Goal: Task Accomplishment & Management: Manage account settings

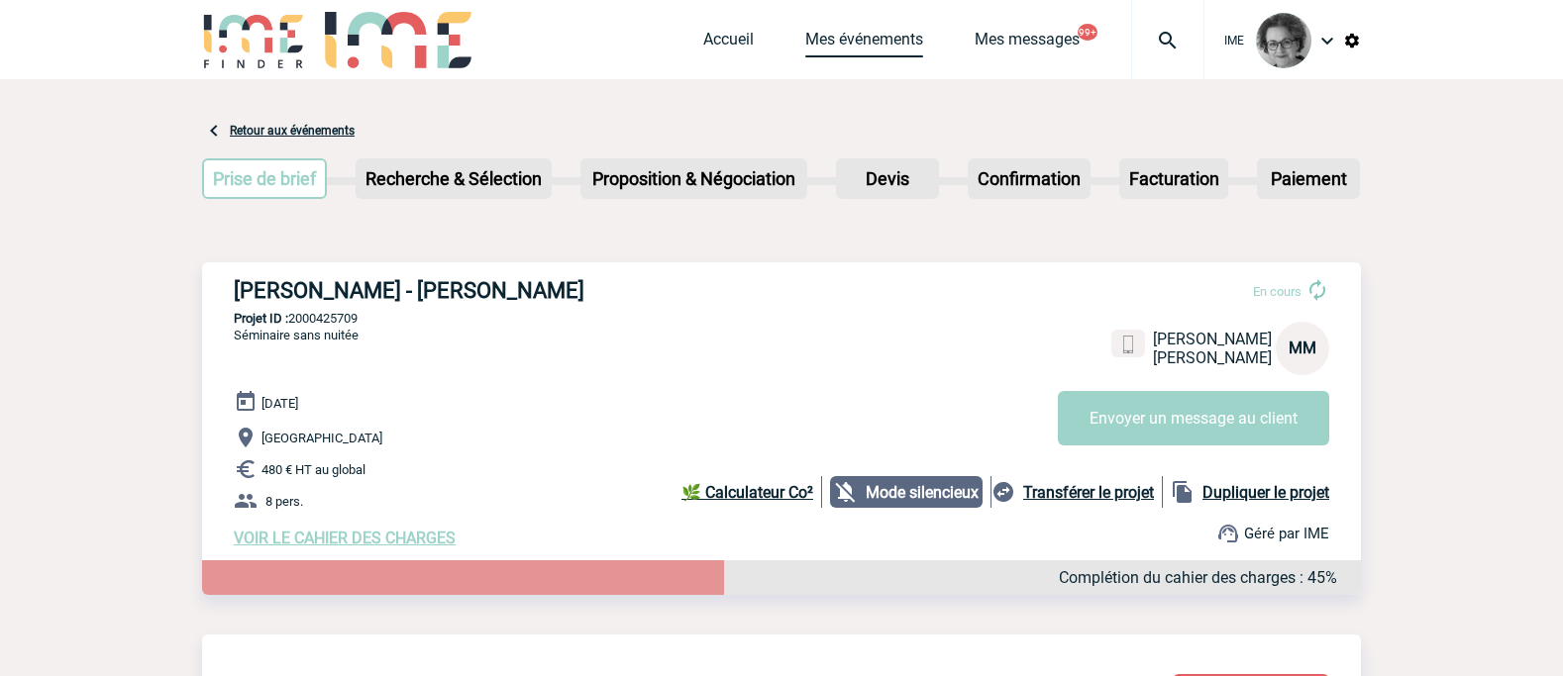
click at [868, 44] on link "Mes événements" at bounding box center [864, 44] width 118 height 28
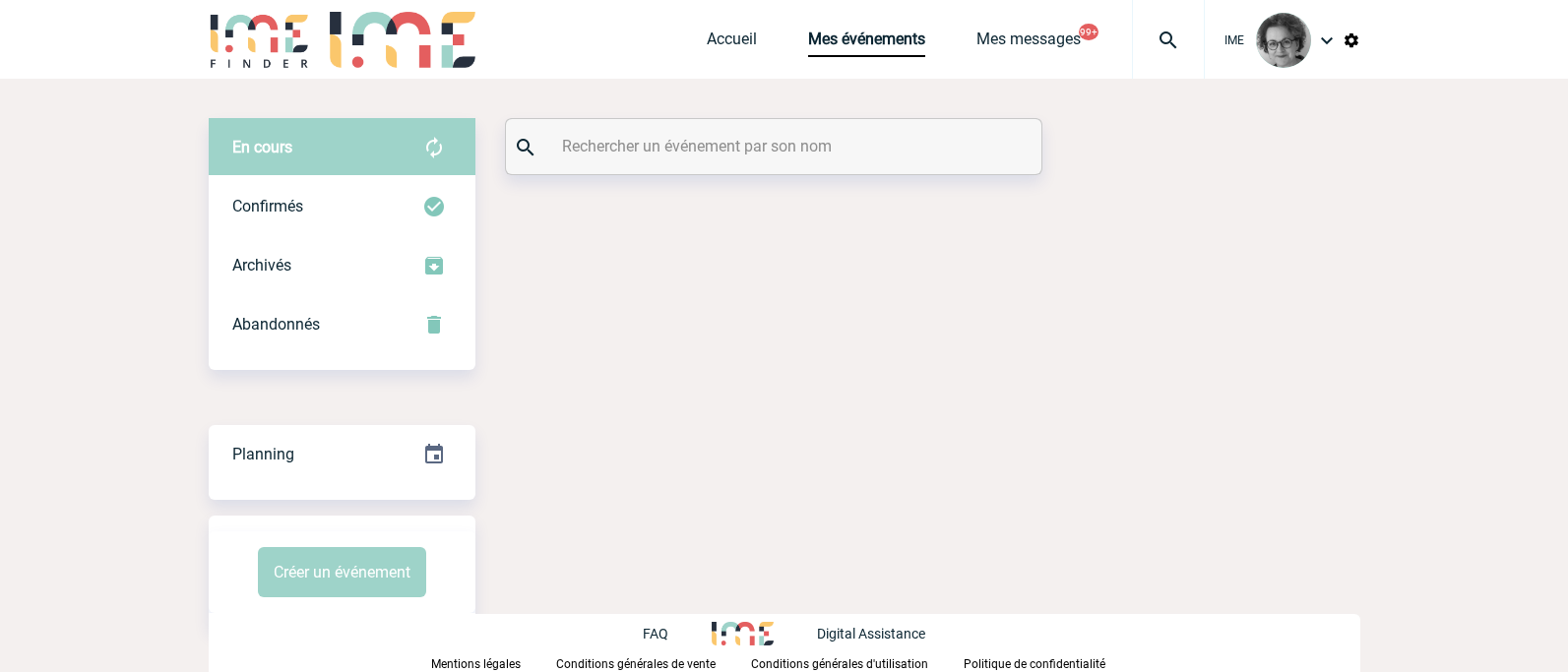
click at [717, 141] on input "text" at bounding box center [776, 146] width 438 height 29
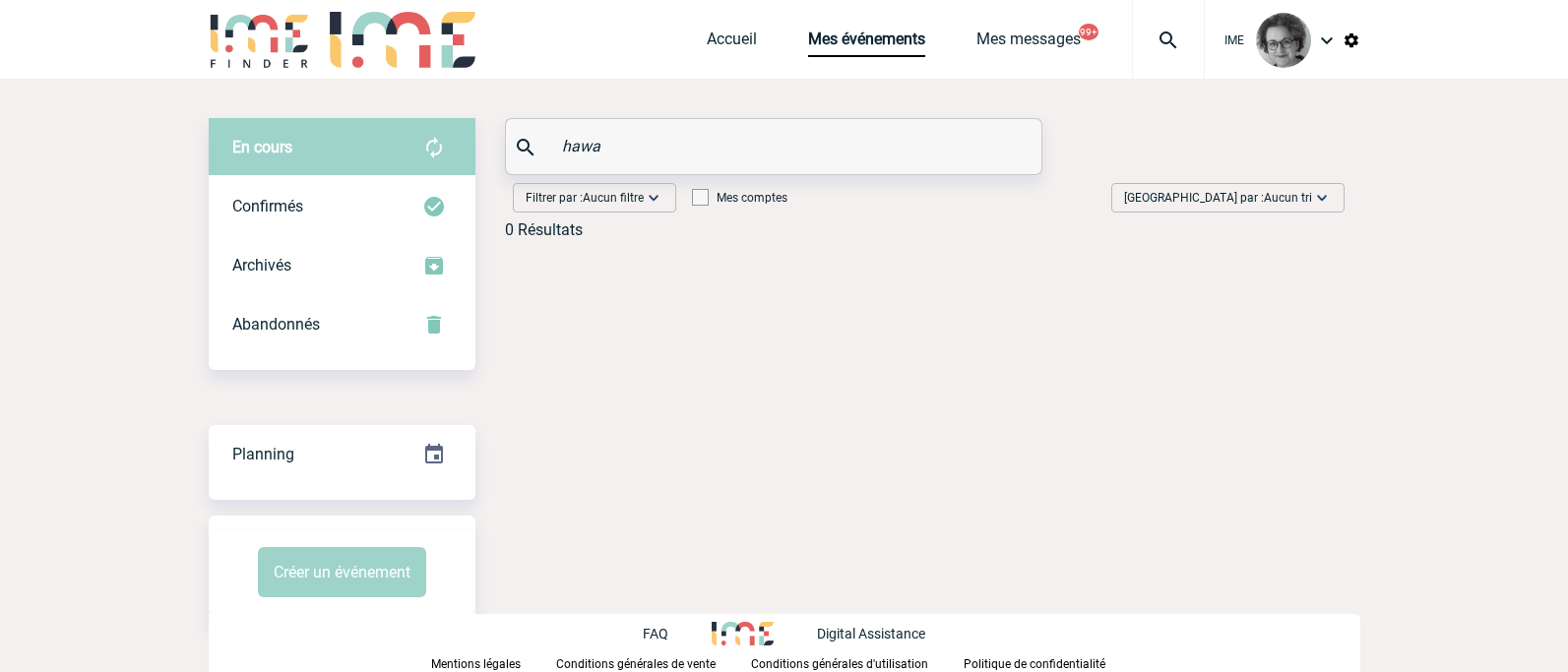
drag, startPoint x: 610, startPoint y: 148, endPoint x: 503, endPoint y: 135, distance: 107.8
click at [503, 135] on div "En cours En cours Confirmés Archivés Abandonnés En cours Confirmés Archivés Aba…" at bounding box center [784, 187] width 1152 height 137
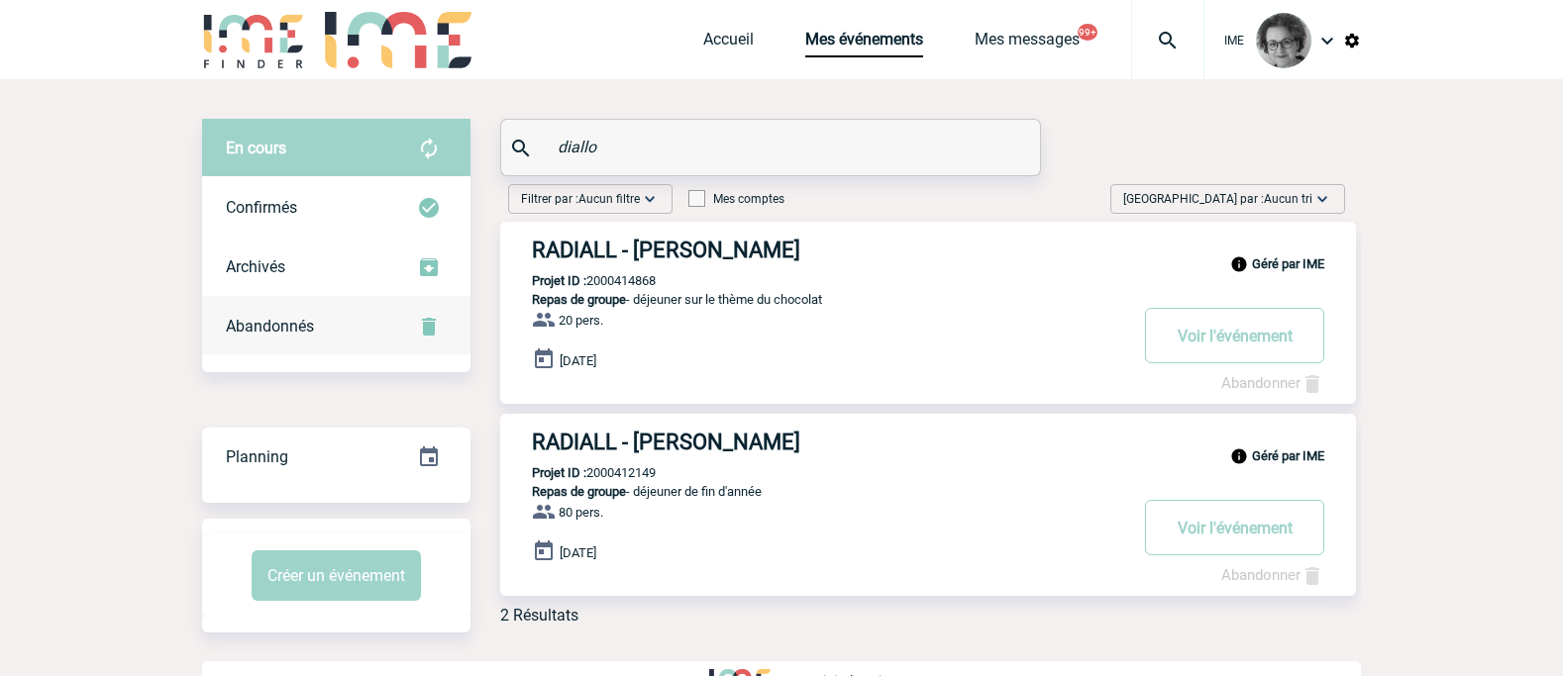
type input "diallo"
click at [285, 330] on span "Abandonnés" at bounding box center [270, 326] width 88 height 19
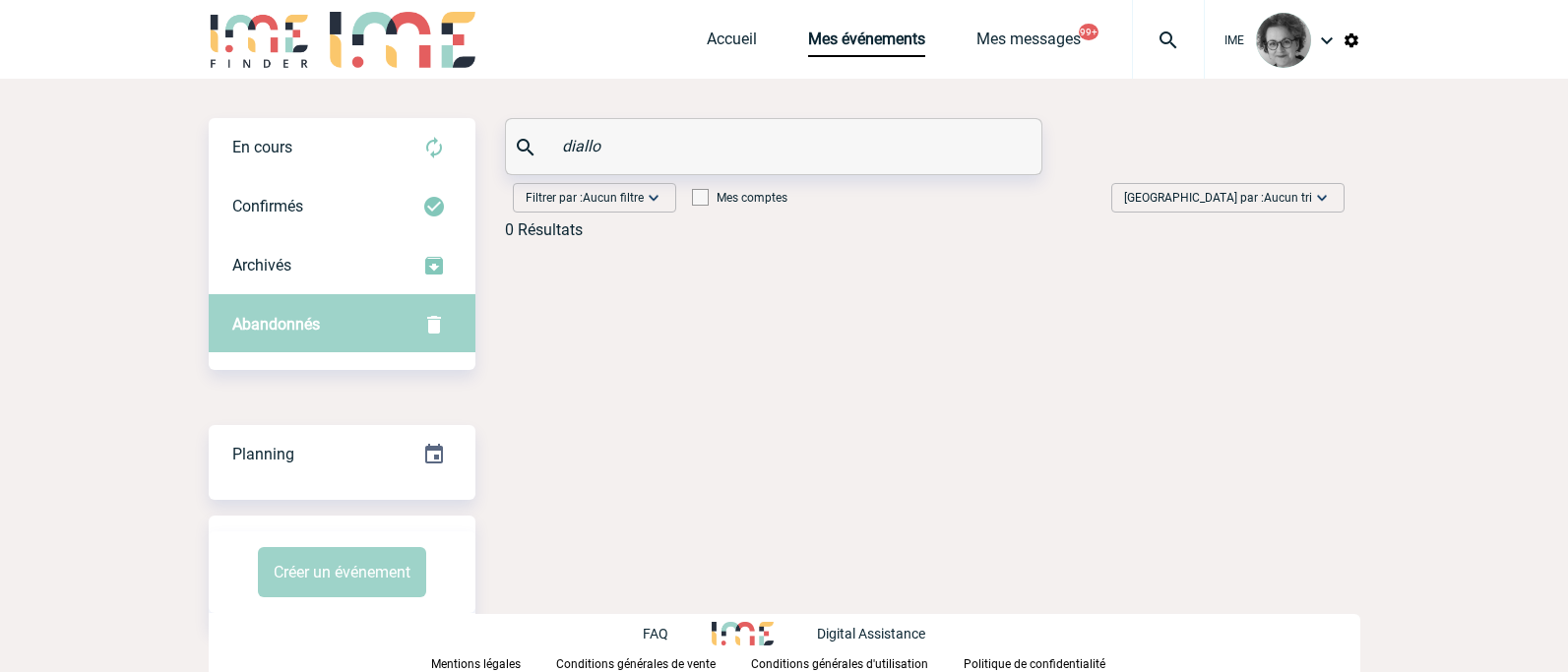
click at [283, 327] on span "Abandonnés" at bounding box center [276, 324] width 87 height 19
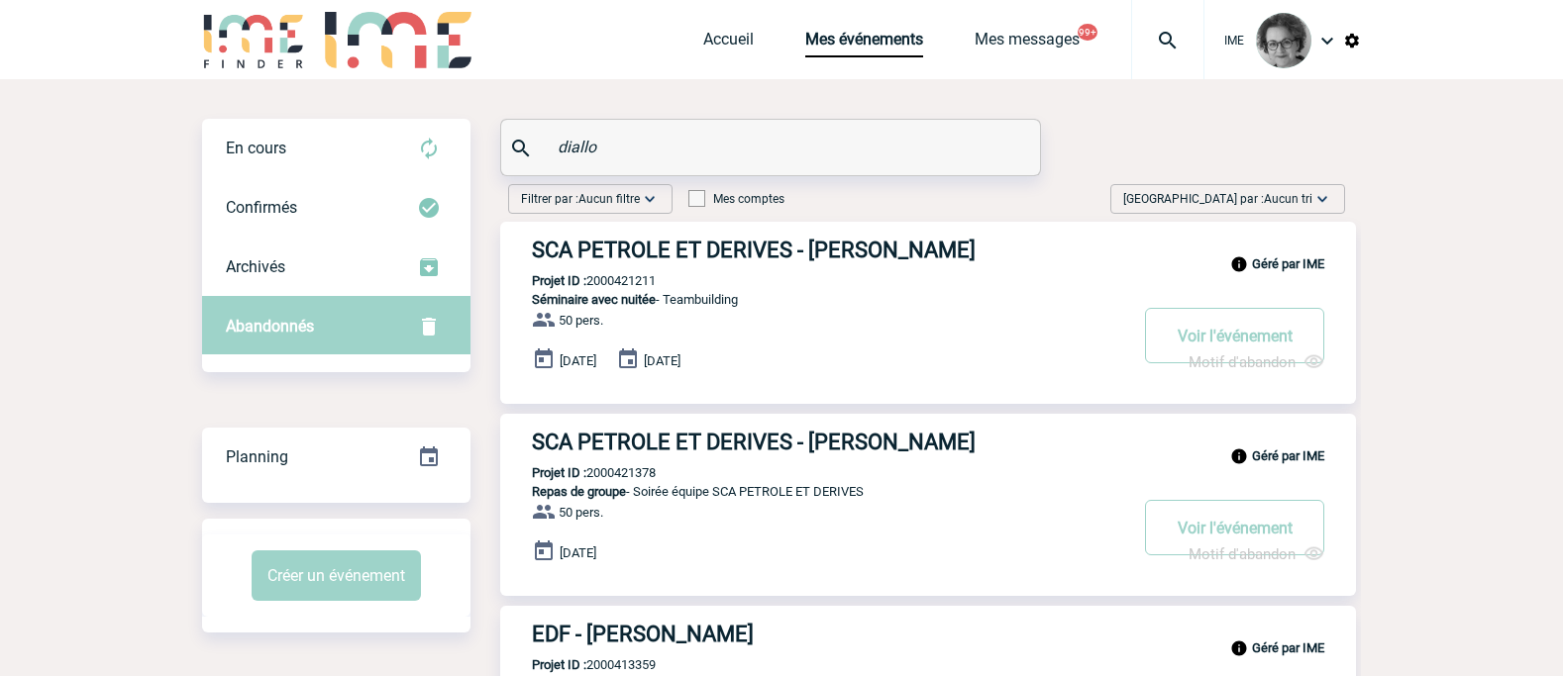
drag, startPoint x: 668, startPoint y: 286, endPoint x: 589, endPoint y: 286, distance: 78.2
click at [589, 286] on div "Géré par IME SCA PETROLE ET DERIVES - Hawa SOUMARE DIALLO Projet ID : 200042121…" at bounding box center [928, 313] width 856 height 182
copy p "2000421211"
click at [1418, 435] on body "IME Accueil Mes événements" at bounding box center [781, 648] width 1563 height 1296
click at [1207, 334] on button "Voir l'événement" at bounding box center [1234, 335] width 179 height 55
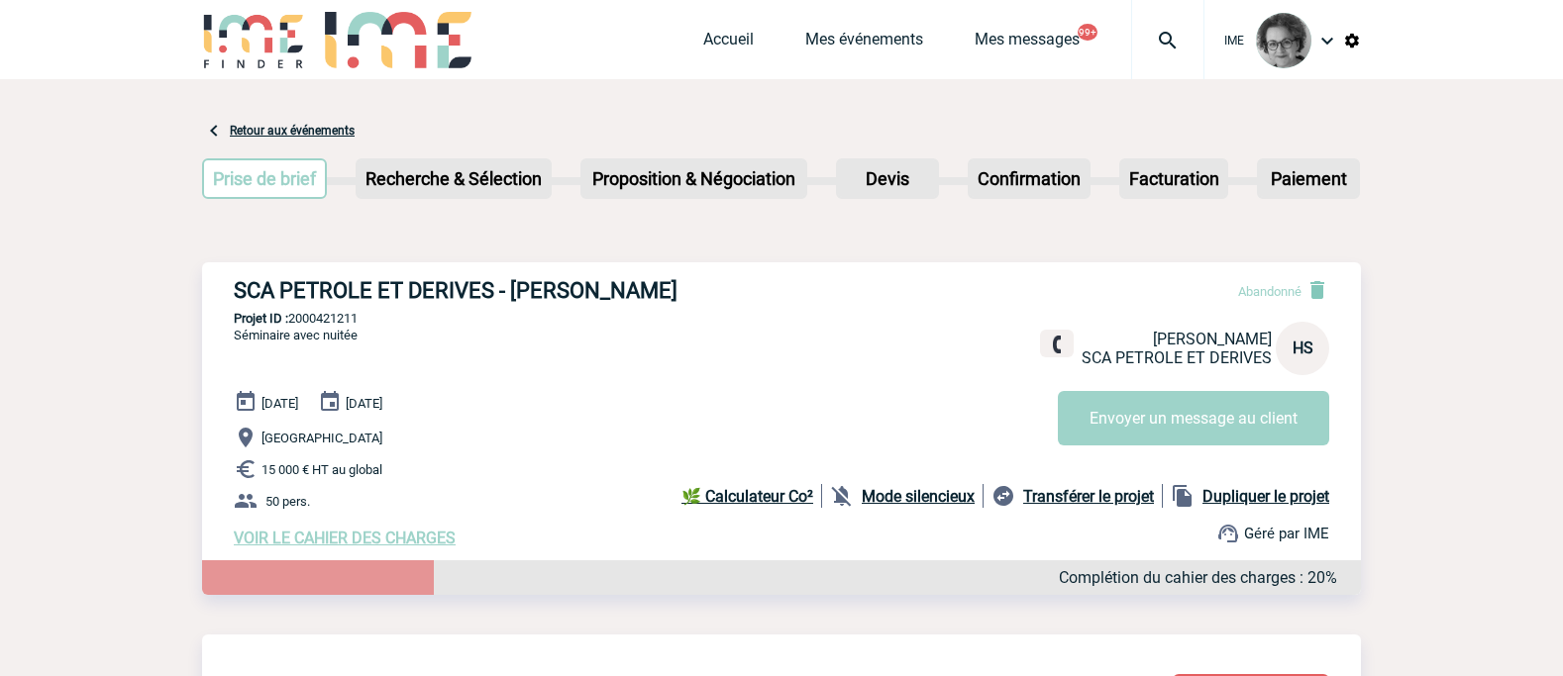
click at [864, 33] on link "Mes événements" at bounding box center [864, 44] width 118 height 28
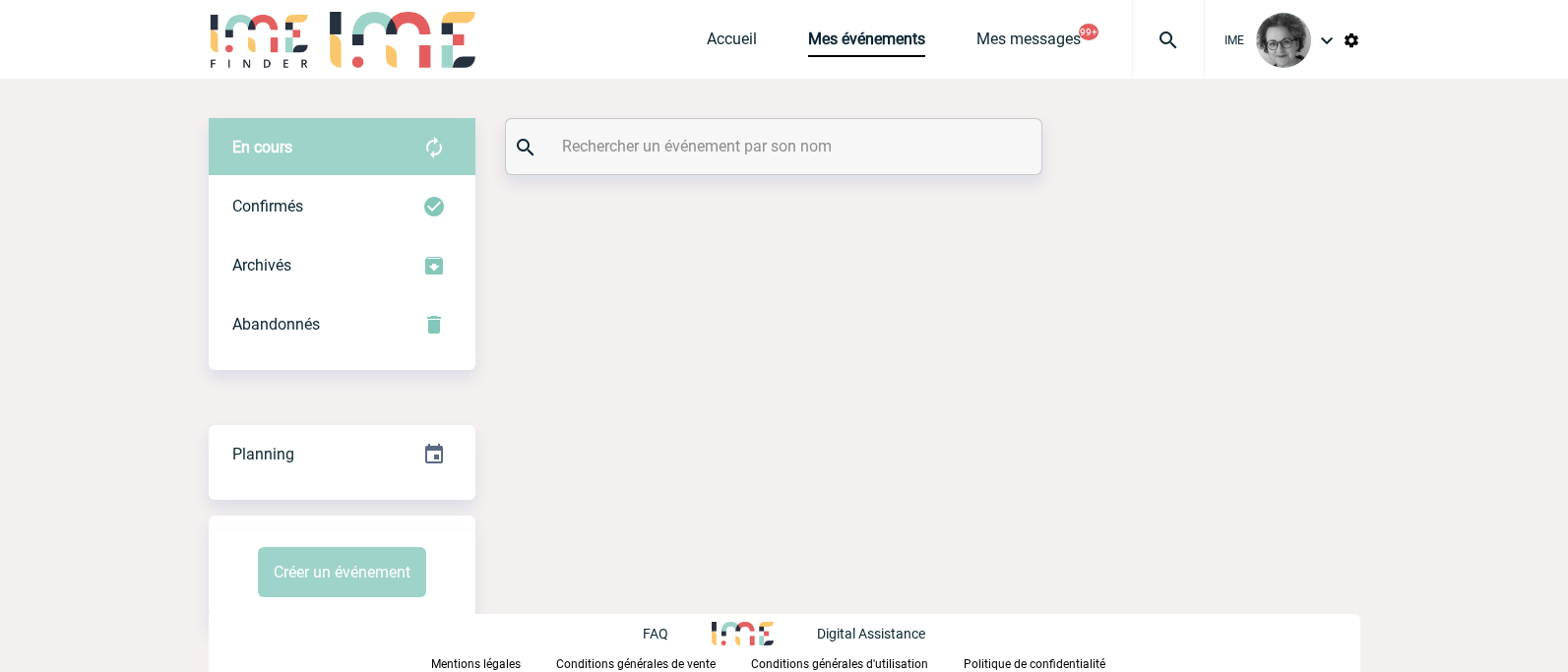
click at [622, 139] on input "text" at bounding box center [776, 146] width 438 height 29
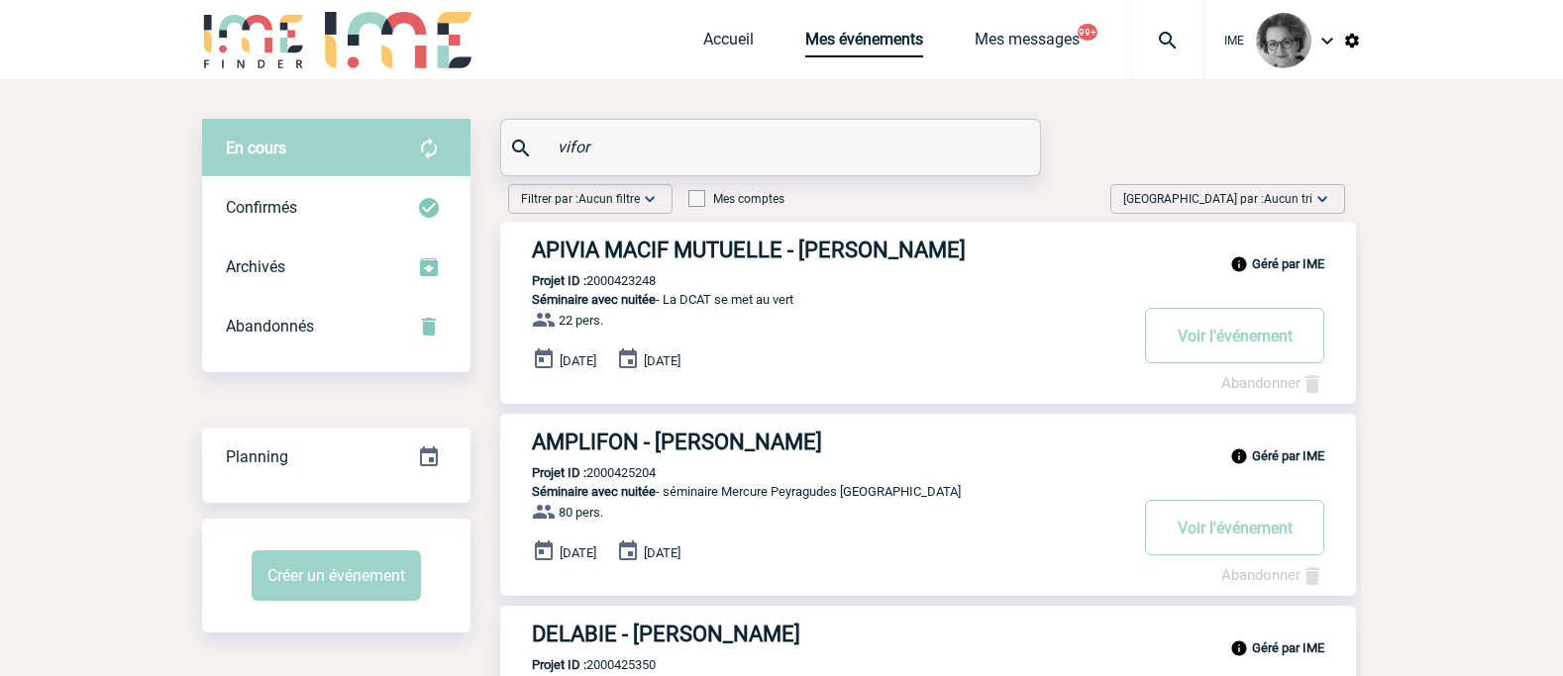
type input "vifor"
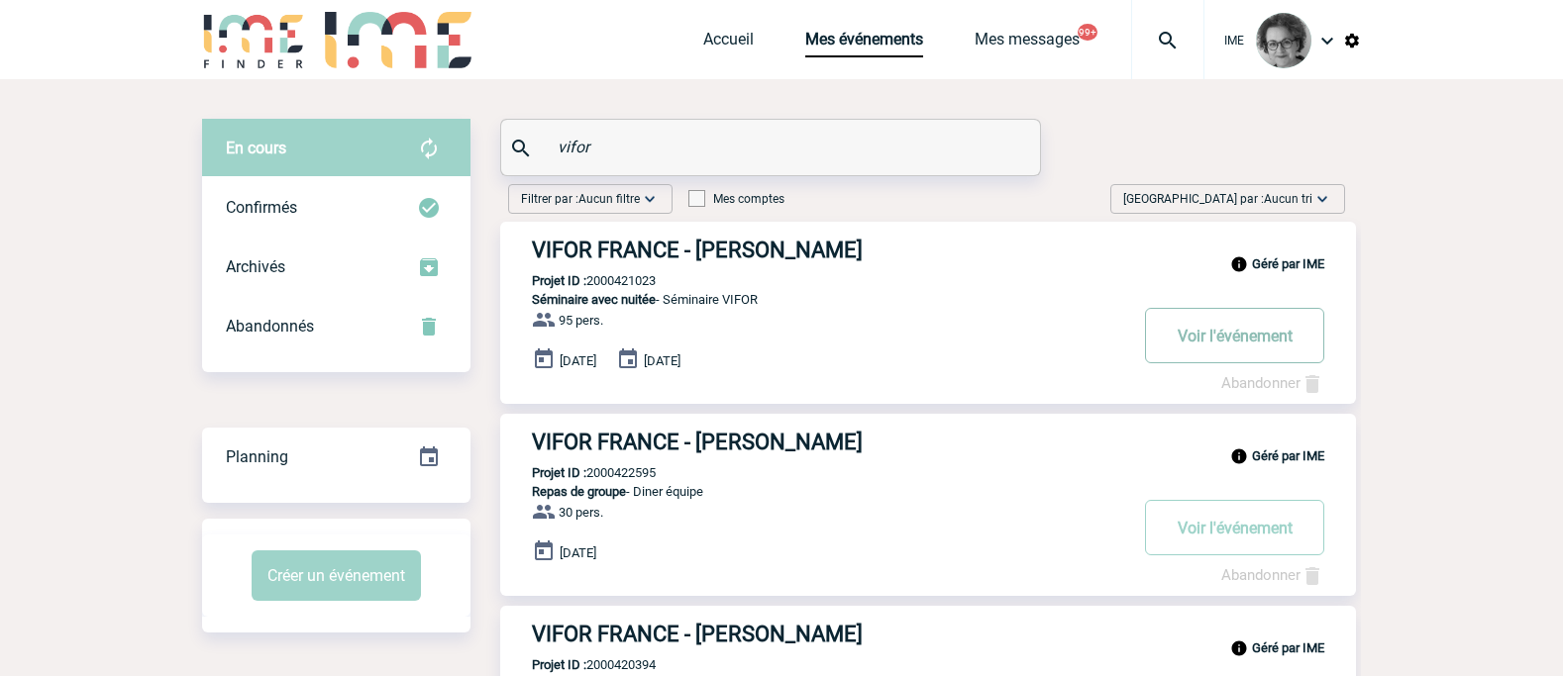
click at [1246, 340] on button "Voir l'événement" at bounding box center [1234, 335] width 179 height 55
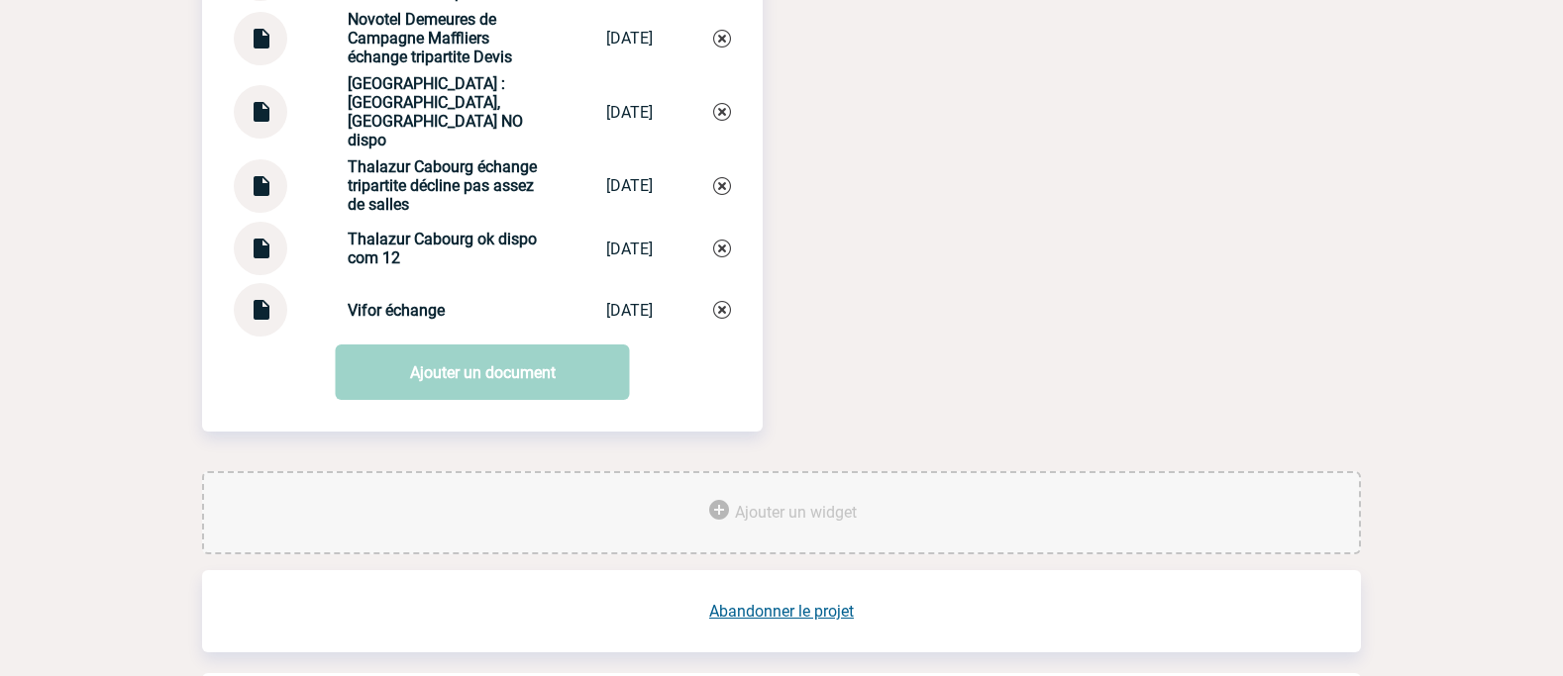
scroll to position [2959, 0]
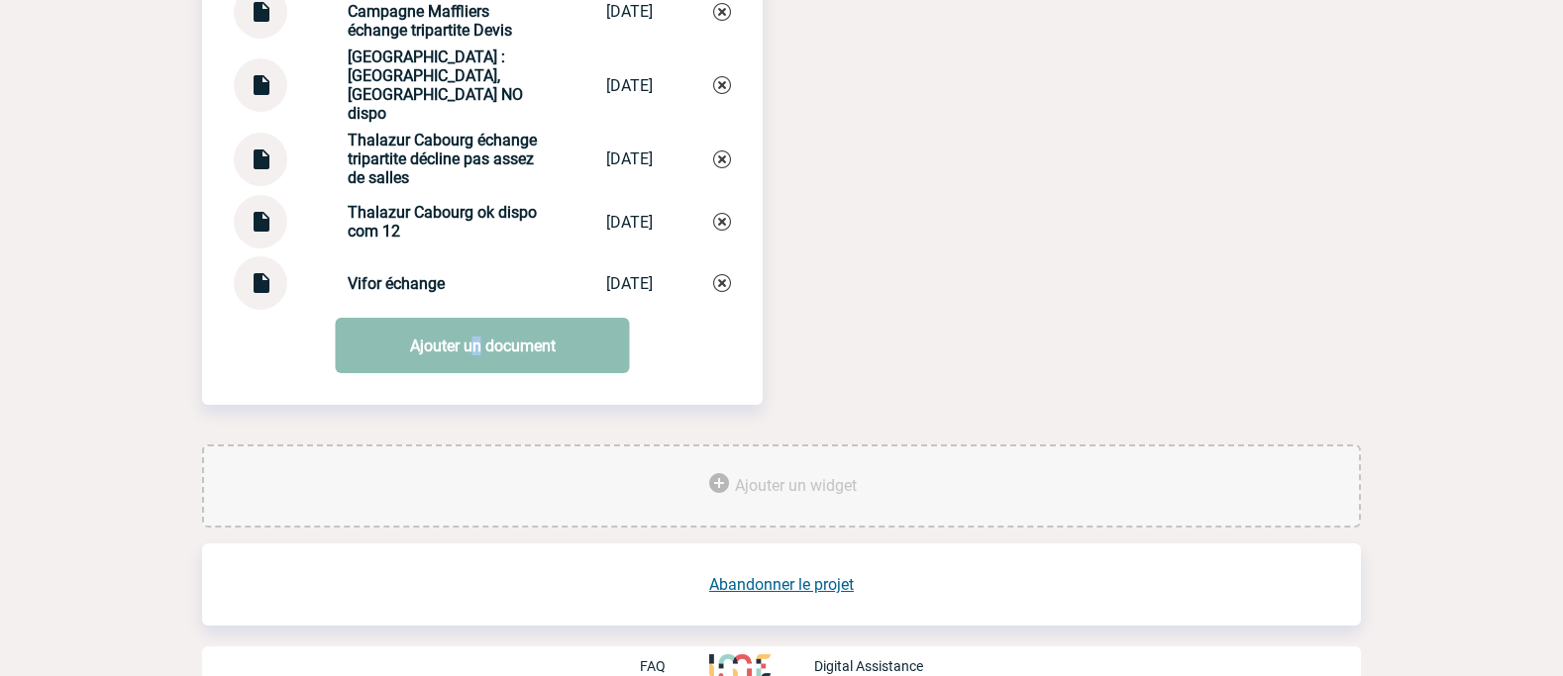
click at [476, 318] on link "Ajouter un document" at bounding box center [483, 345] width 294 height 55
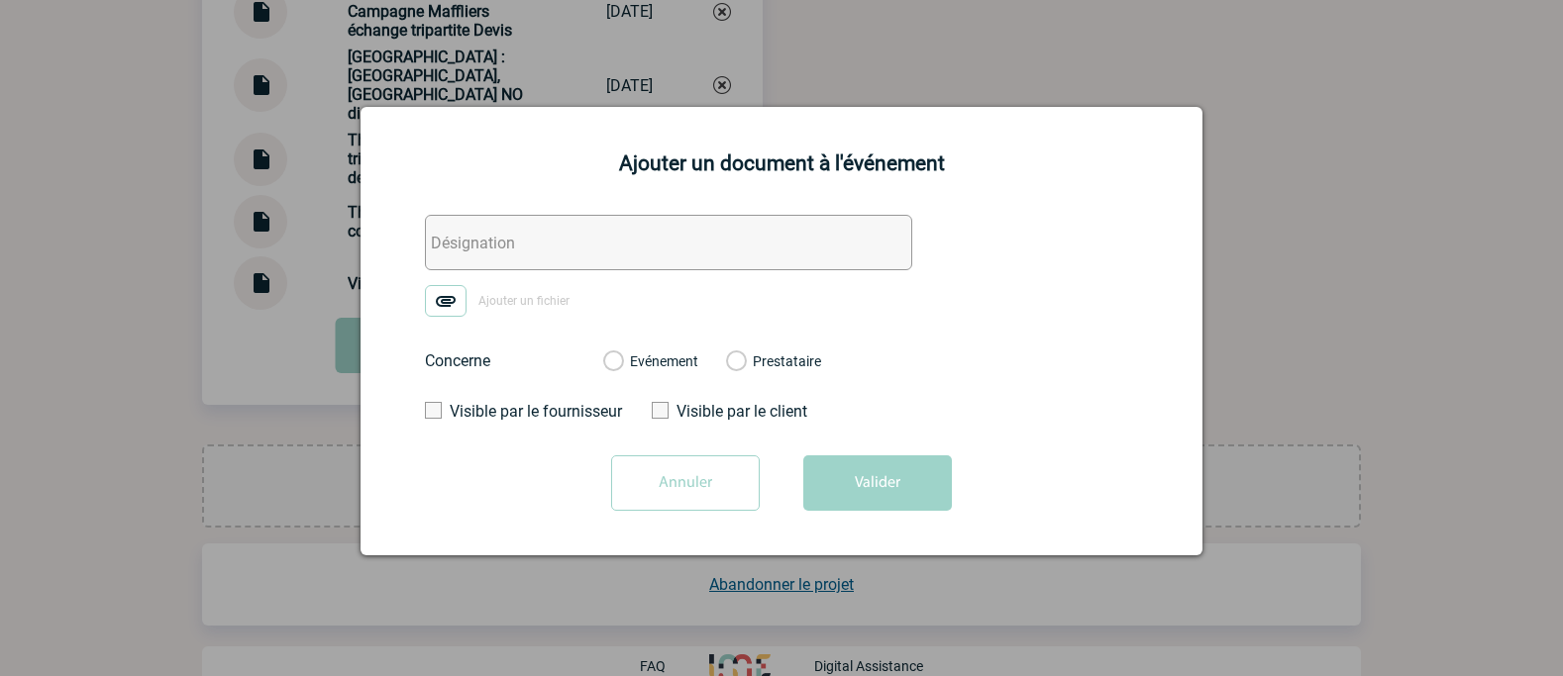
click at [533, 250] on input "text" at bounding box center [668, 242] width 487 height 55
type input "Copie Facture Domaine de Forges"
drag, startPoint x: 867, startPoint y: 490, endPoint x: 833, endPoint y: 581, distance: 97.1
click at [622, 359] on label "Evénement" at bounding box center [612, 363] width 19 height 18
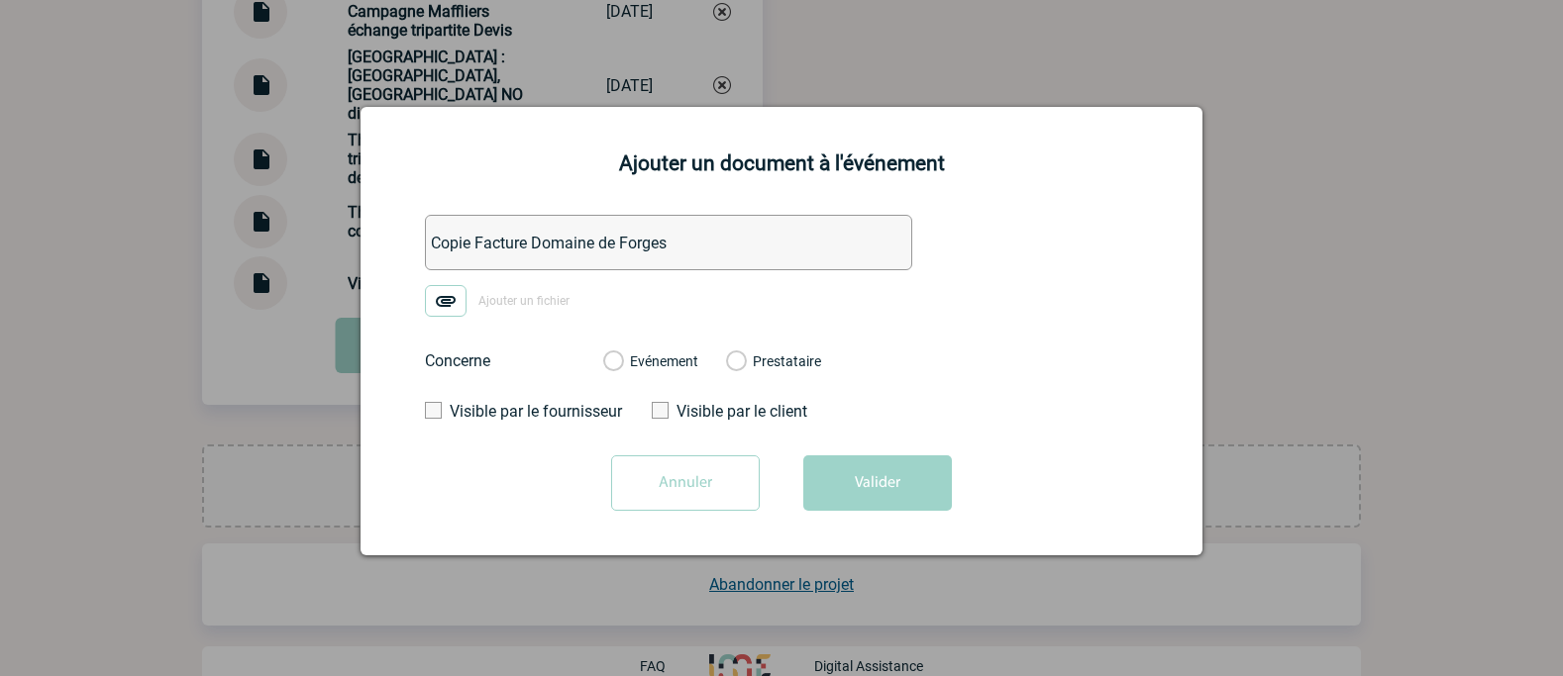
click at [0, 0] on input "Evénement" at bounding box center [0, 0] width 0 height 0
click at [447, 304] on img at bounding box center [446, 301] width 42 height 32
click at [0, 0] on input "Ajouter un fichier" at bounding box center [0, 0] width 0 height 0
click at [873, 484] on button "Valider" at bounding box center [877, 483] width 149 height 55
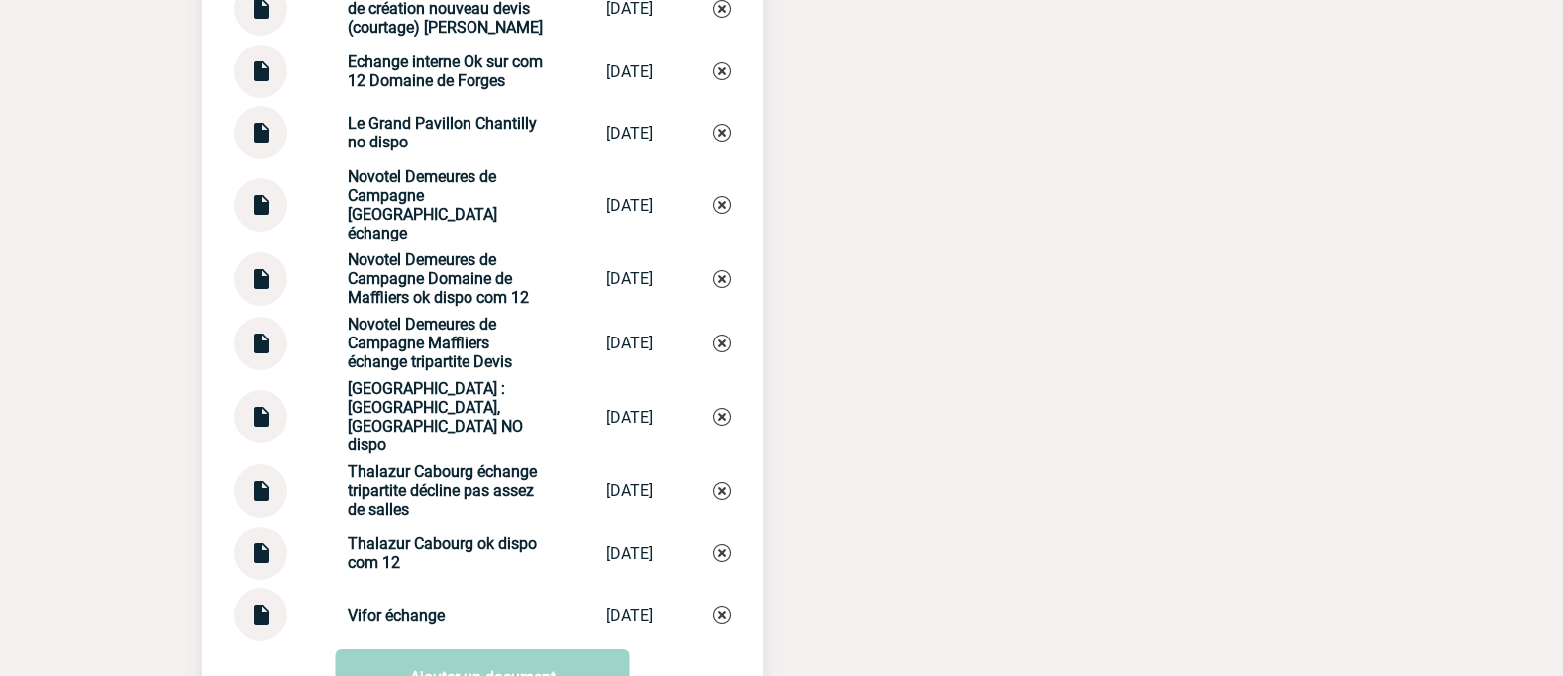
scroll to position [2724, 0]
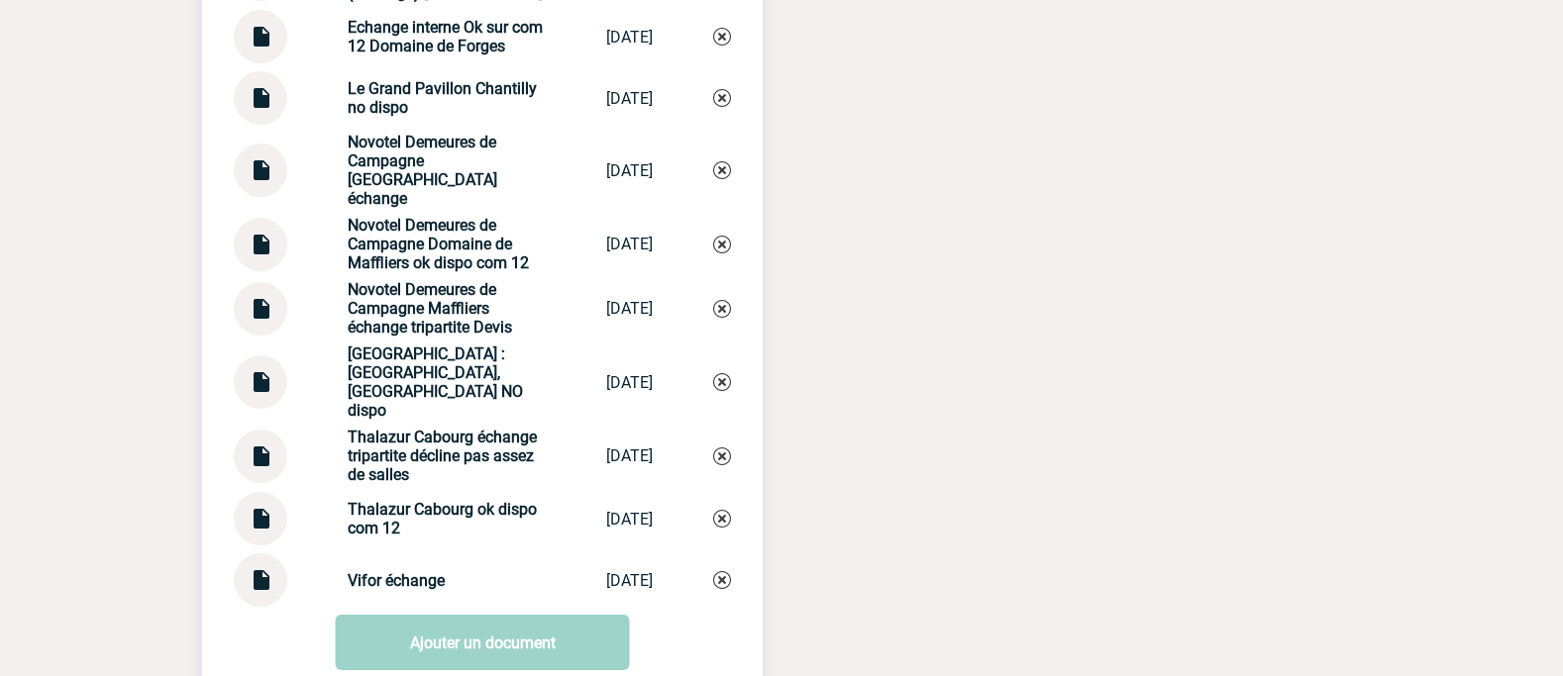
click at [262, 557] on img at bounding box center [261, 573] width 26 height 39
click at [913, 640] on div "Documents Château de Montvillargenne ok dispo com 12 Château de Mon... 29/11/20…" at bounding box center [781, 53] width 1159 height 1378
